Goal: Task Accomplishment & Management: Use online tool/utility

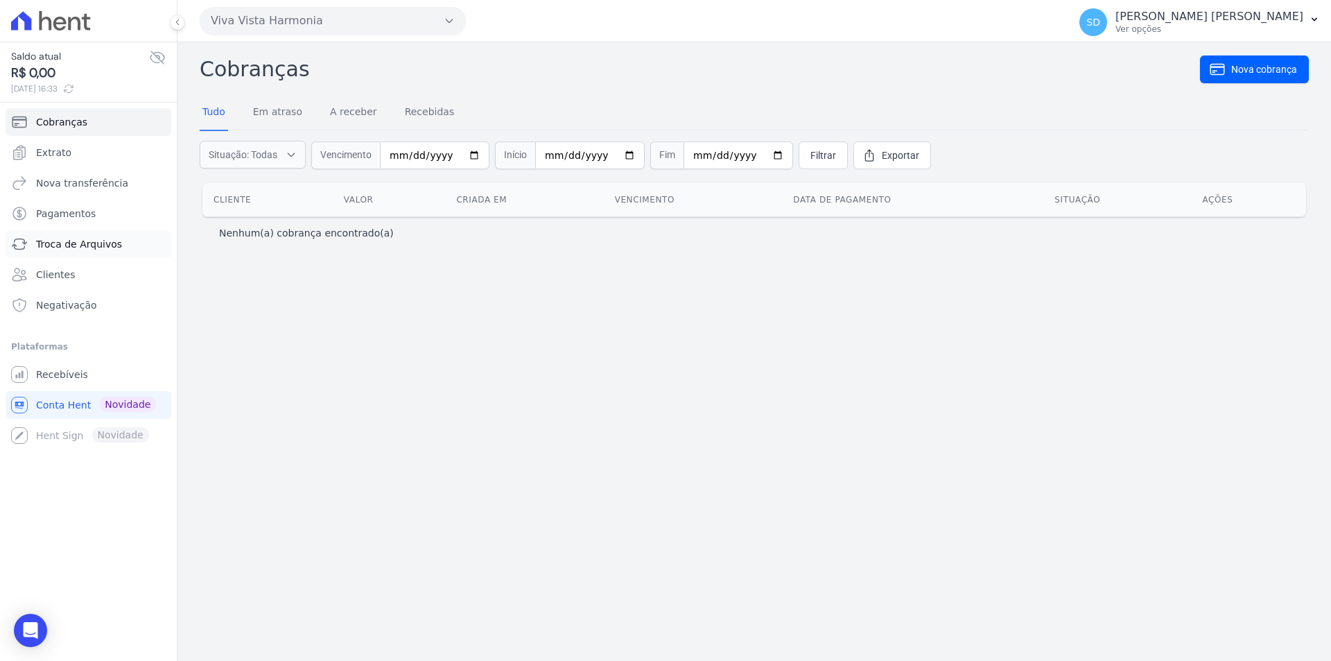
click at [80, 245] on span "Troca de Arquivos" at bounding box center [79, 244] width 86 height 14
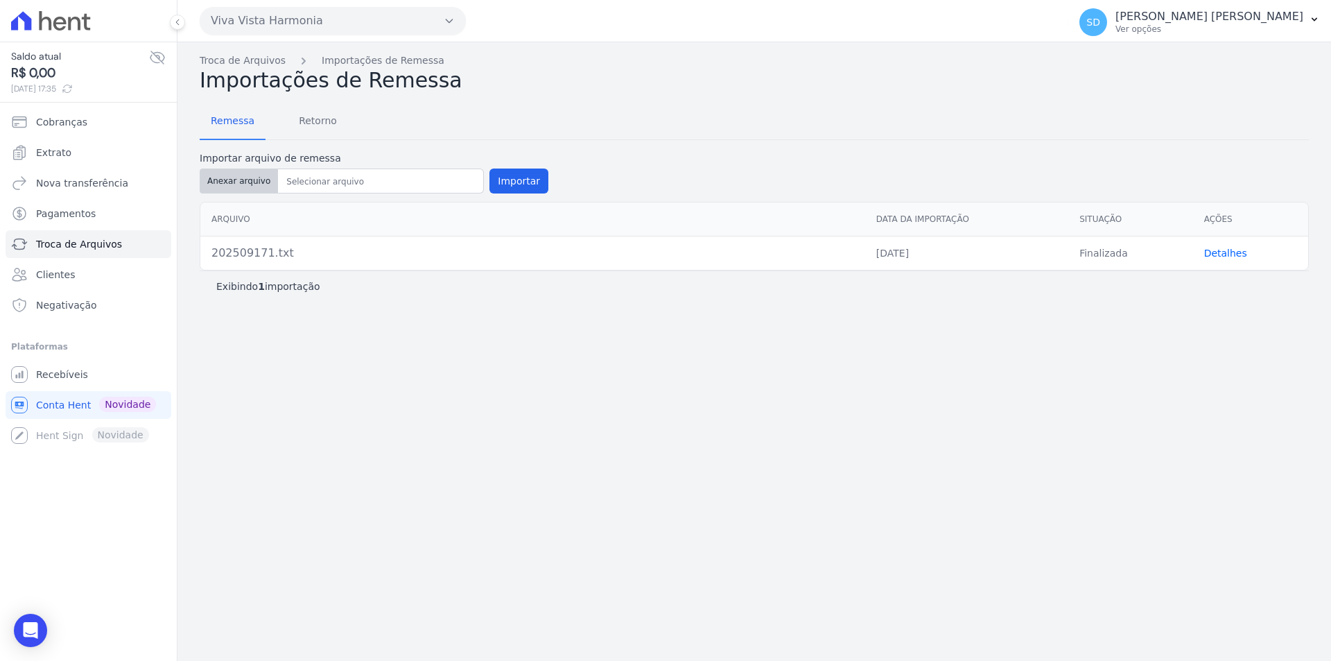
click at [248, 181] on button "Anexar arquivo" at bounding box center [239, 181] width 78 height 25
type input "202510012.txt"
click at [518, 181] on button "Importar" at bounding box center [519, 181] width 59 height 25
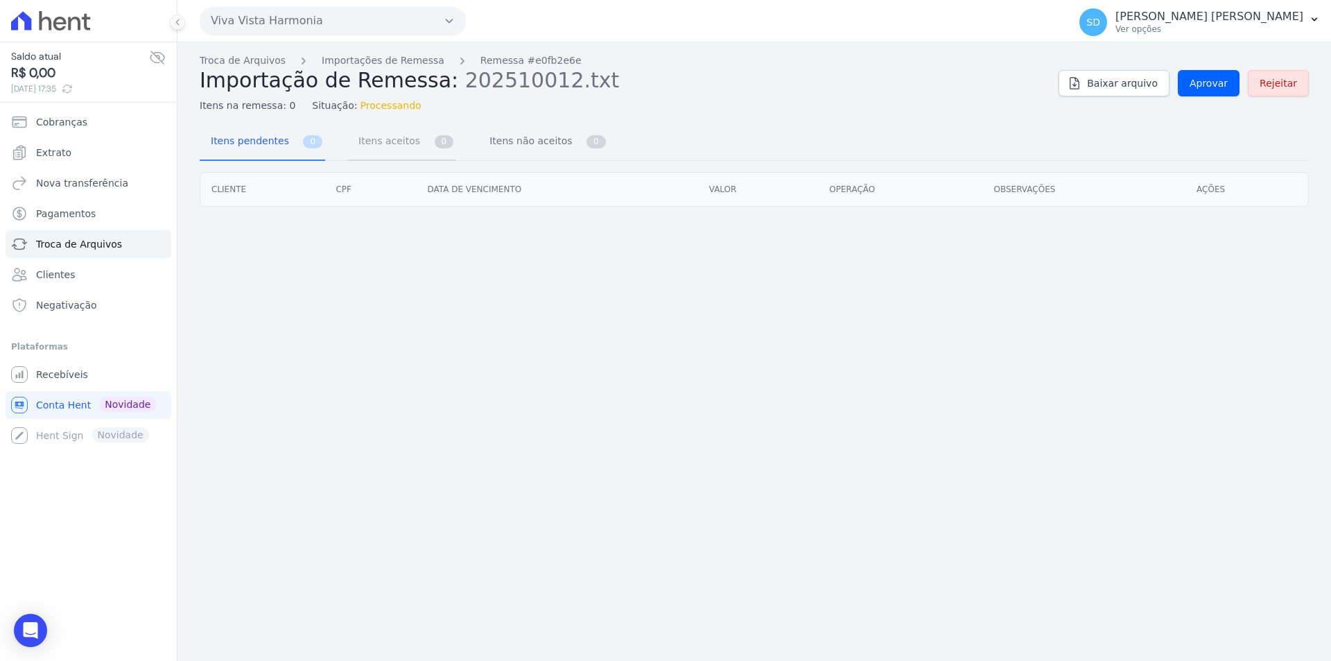
click at [375, 141] on span "Itens aceitos" at bounding box center [386, 141] width 73 height 28
click at [508, 139] on span "Itens não aceitos" at bounding box center [528, 141] width 94 height 28
click at [261, 139] on span "Itens pendentes" at bounding box center [246, 141] width 89 height 28
click at [1228, 84] on span "Aprovar" at bounding box center [1209, 83] width 38 height 14
click at [248, 65] on link "Troca de Arquivos" at bounding box center [243, 60] width 86 height 15
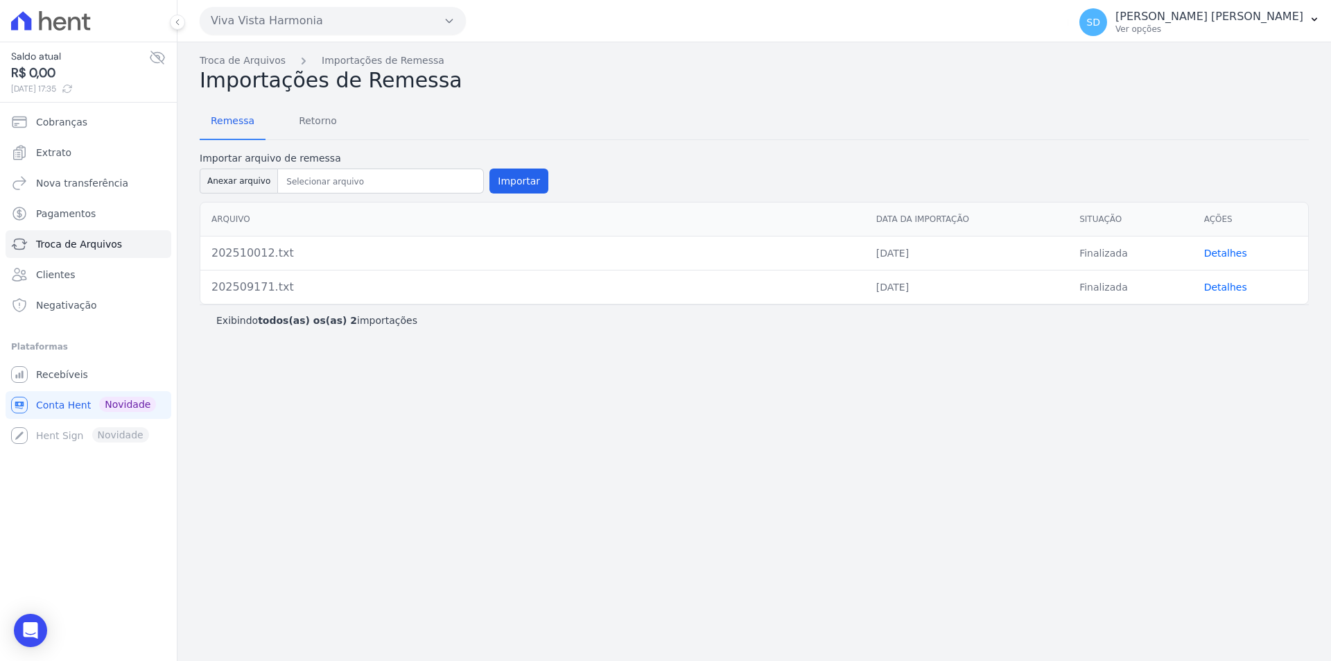
click at [1222, 256] on link "Detalhes" at bounding box center [1225, 253] width 43 height 11
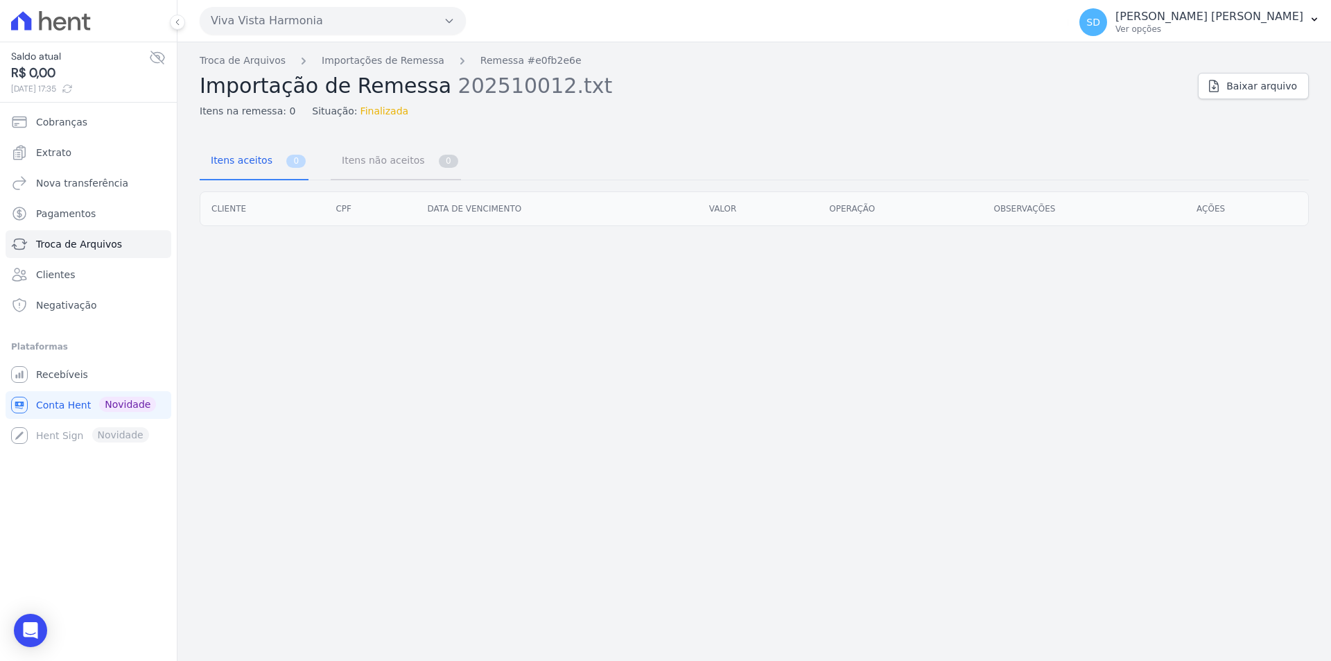
click at [390, 158] on span "Itens não aceitos" at bounding box center [381, 160] width 94 height 28
click at [225, 161] on span "Itens aceitos" at bounding box center [238, 160] width 73 height 28
click at [263, 166] on span "Itens aceitos" at bounding box center [238, 160] width 73 height 28
click at [386, 160] on span "Itens não aceitos" at bounding box center [381, 160] width 94 height 28
click at [1319, 12] on button "SD [PERSON_NAME] [PERSON_NAME] Ver opções" at bounding box center [1200, 22] width 263 height 39
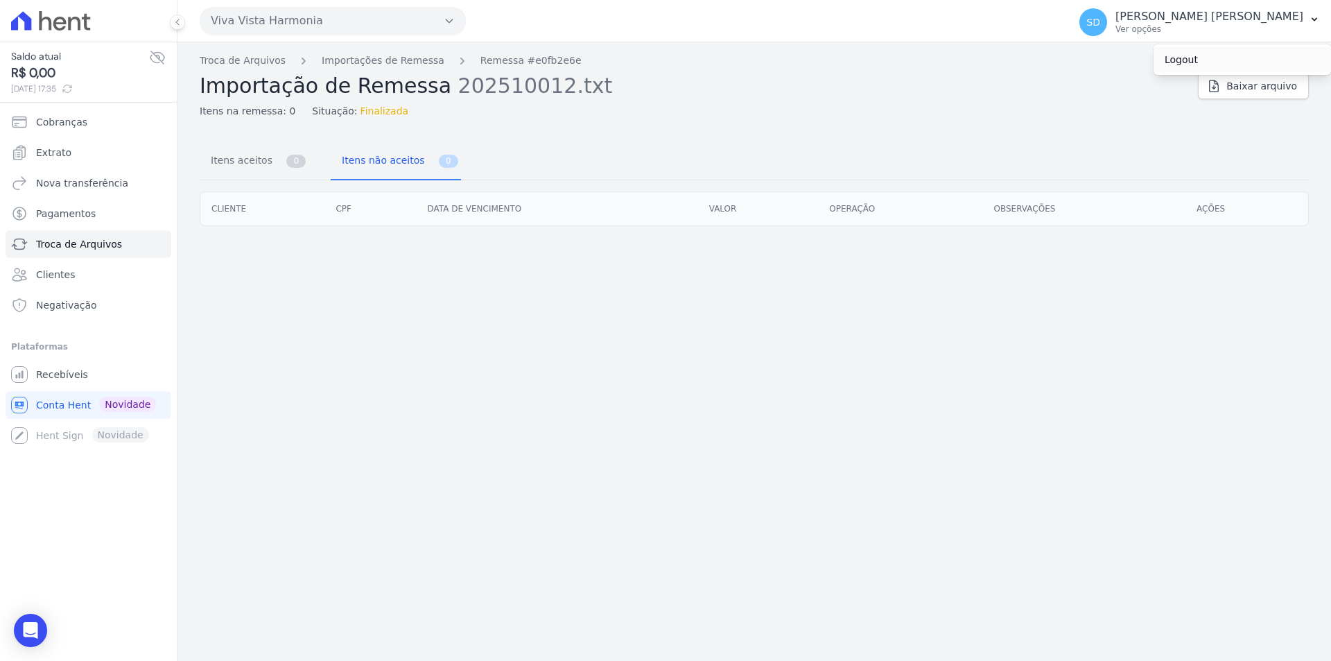
click at [1185, 61] on link "Logout" at bounding box center [1243, 59] width 178 height 25
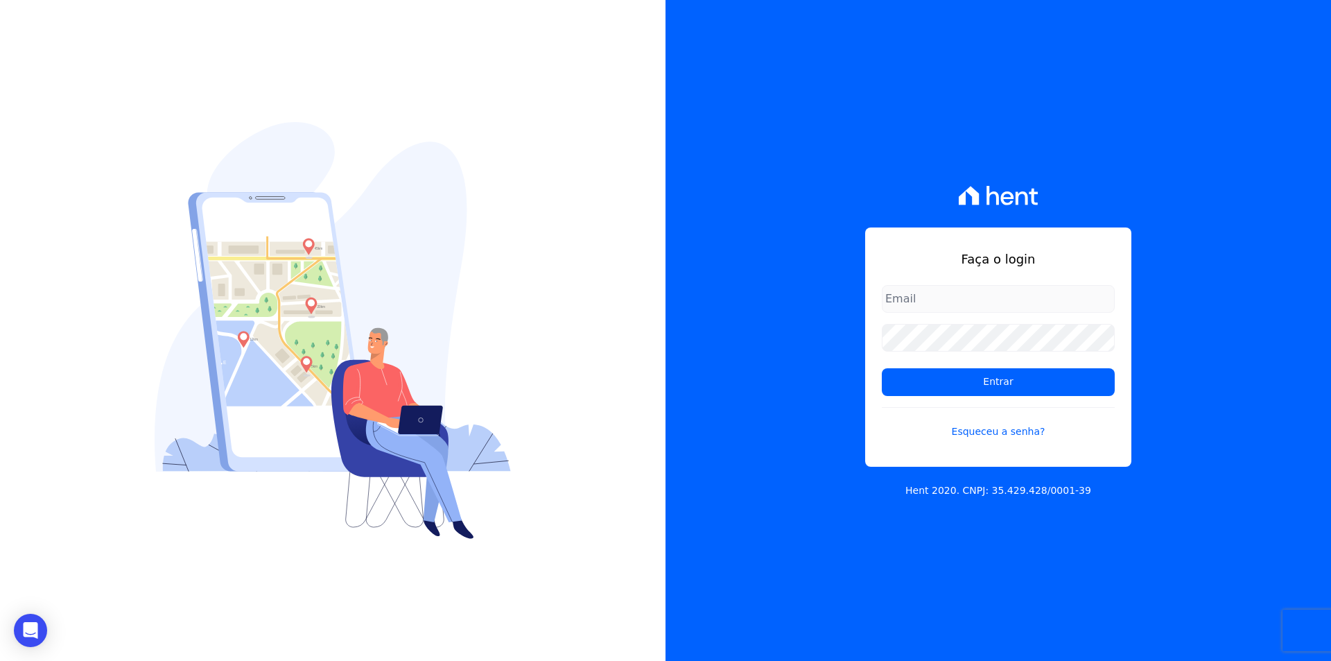
type input "[EMAIL_ADDRESS][DOMAIN_NAME]"
